Goal: Task Accomplishment & Management: Manage account settings

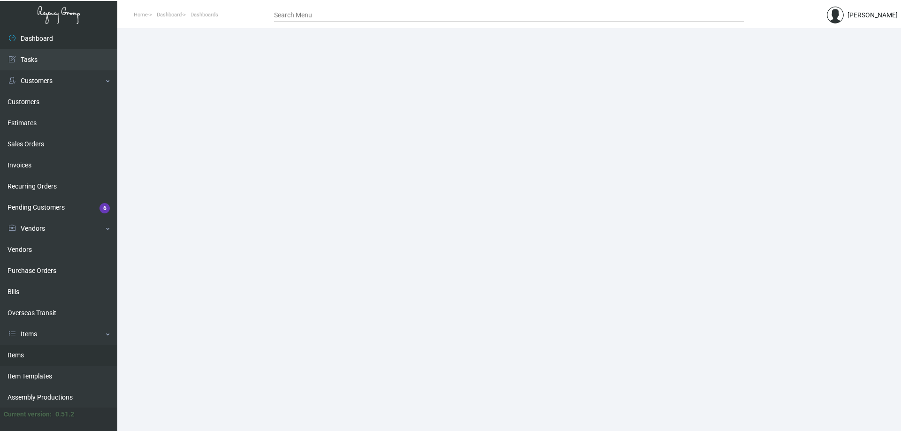
click at [53, 350] on link "Items" at bounding box center [58, 355] width 117 height 21
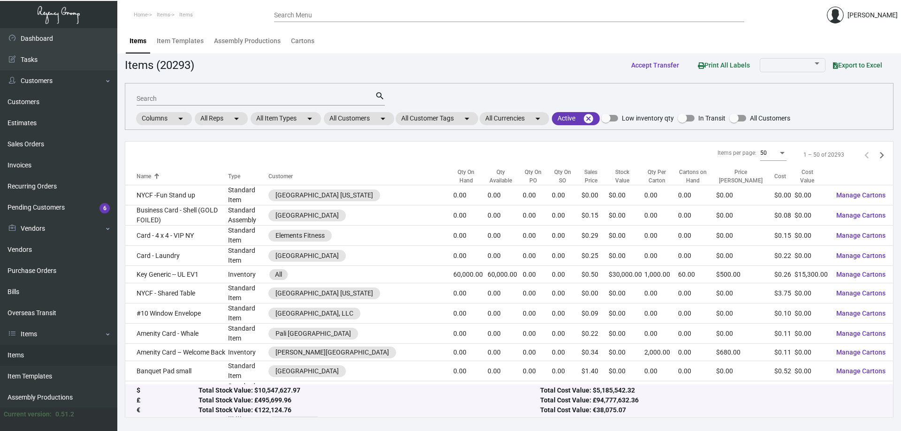
click at [227, 96] on input "Search" at bounding box center [256, 99] width 238 height 8
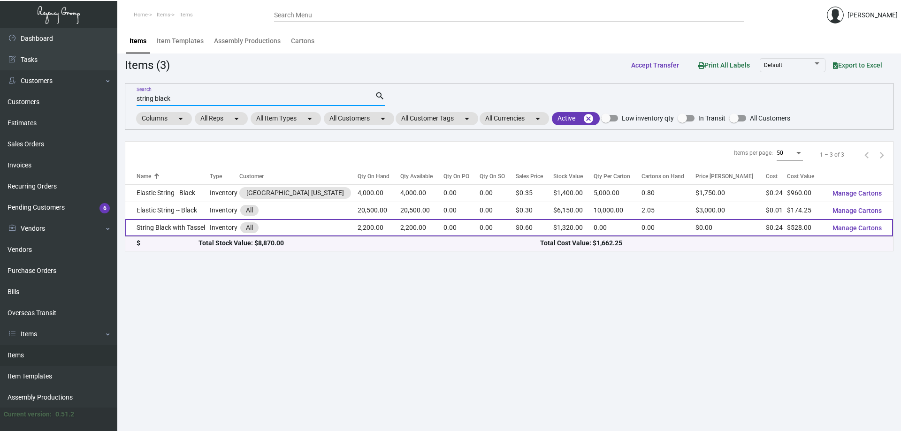
type input "string black"
click at [369, 228] on td "2,200.00" at bounding box center [379, 227] width 43 height 17
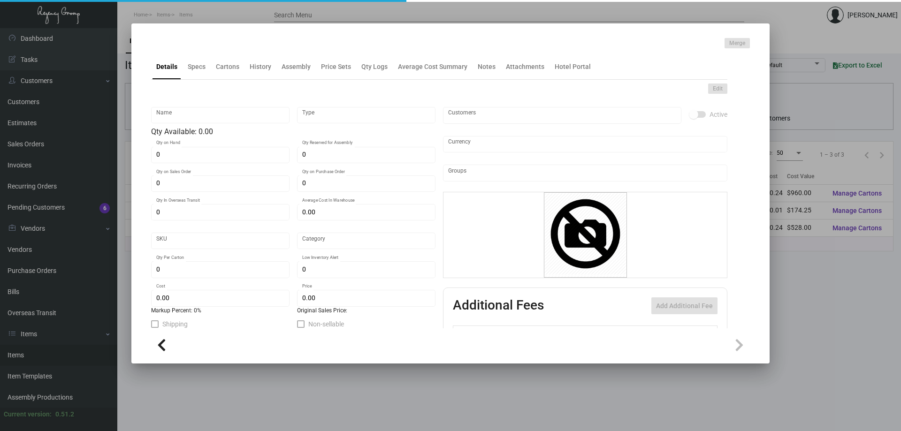
type input "String Black with Tassel"
type input "Inventory"
type input "2,200"
type input "$ 0.00"
type input "Standard"
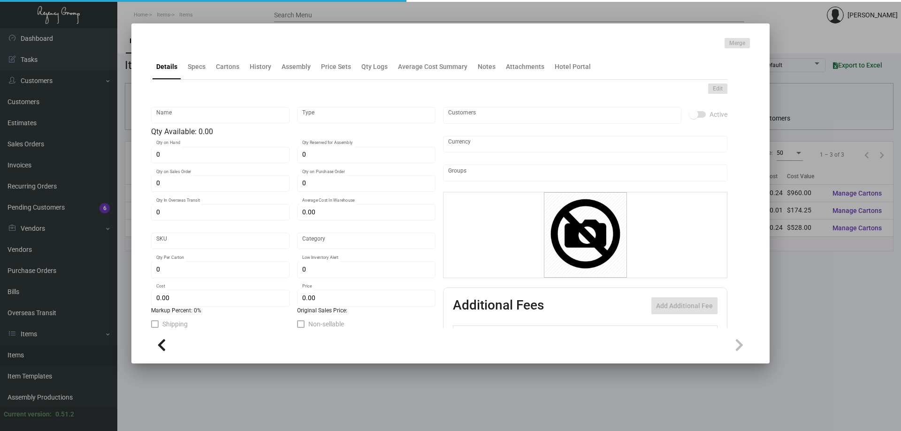
type input "$ 0.24"
type input "$ 0.60"
checkbox input "true"
type input "United States Dollar $"
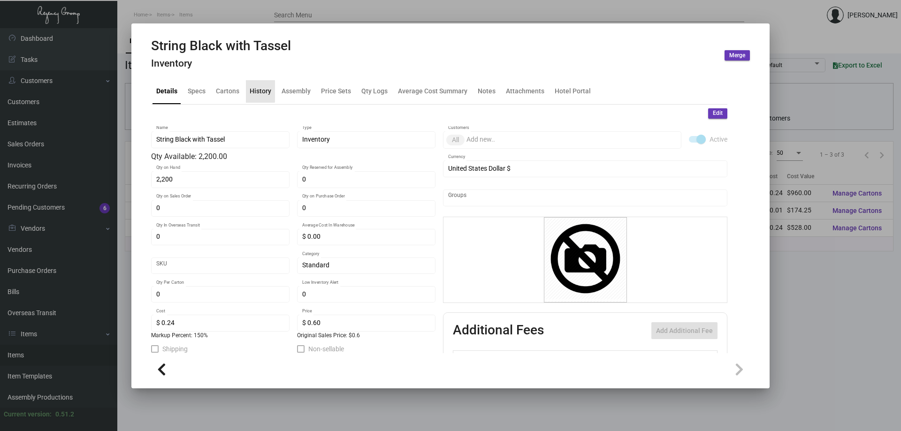
click at [256, 89] on div "History" at bounding box center [261, 91] width 22 height 10
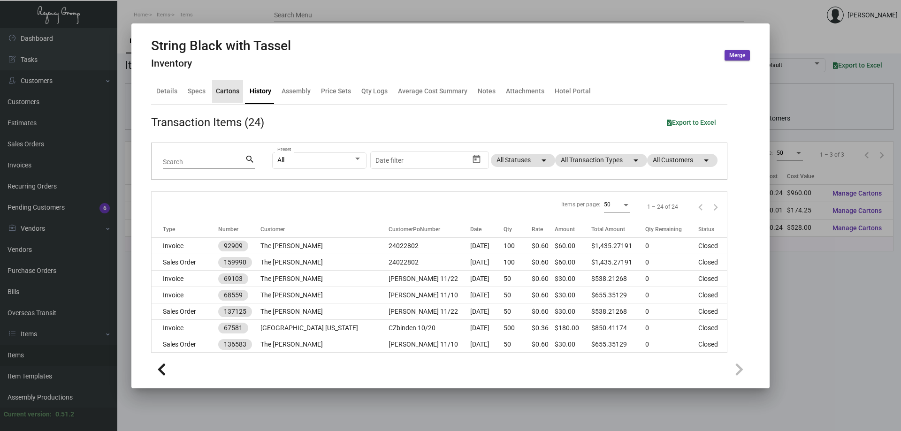
click at [216, 89] on div "Cartons" at bounding box center [227, 91] width 23 height 10
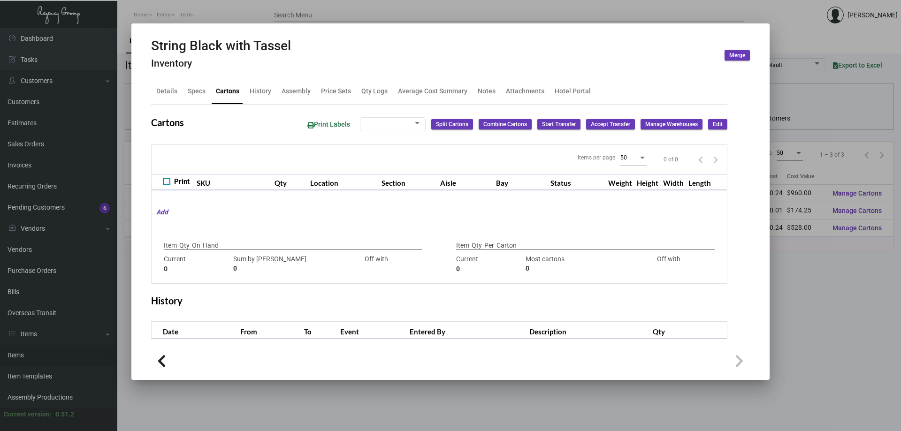
type input "2,200"
type input "1645"
type input "+555"
type input "1645"
type input "-1645"
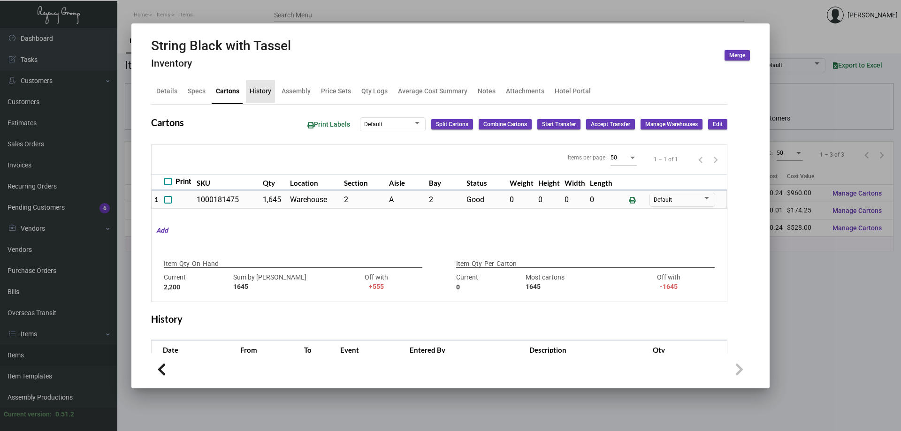
click at [262, 93] on div "History" at bounding box center [261, 91] width 22 height 10
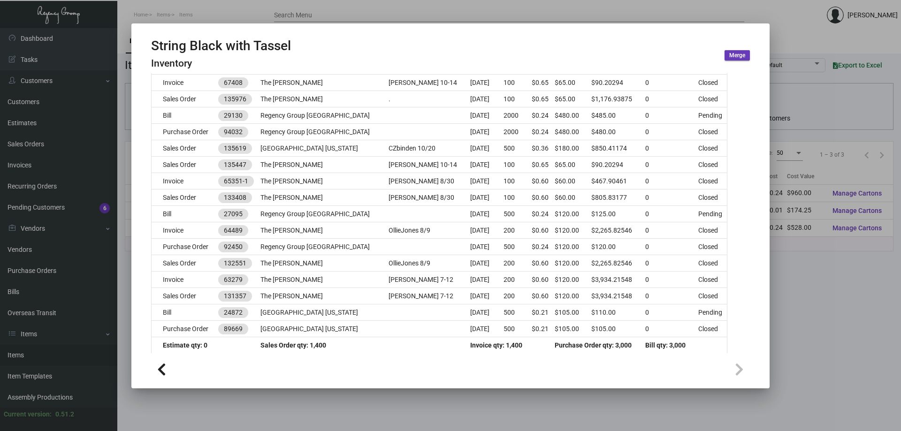
scroll to position [301, 0]
